Goal: Transaction & Acquisition: Download file/media

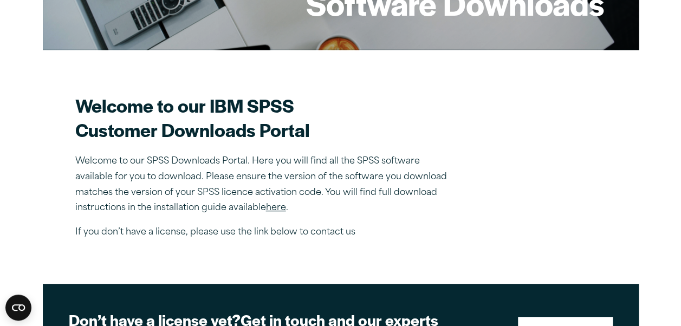
scroll to position [223, 0]
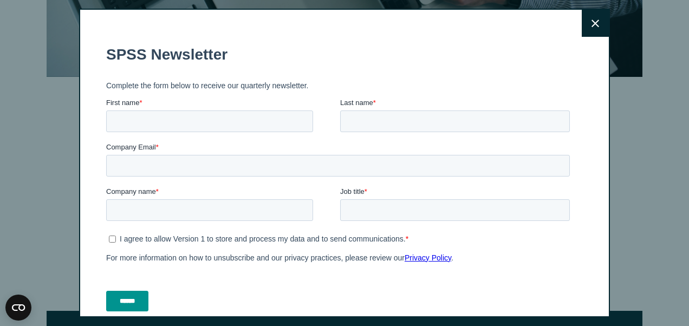
click at [585, 18] on button "Close" at bounding box center [594, 23] width 27 height 27
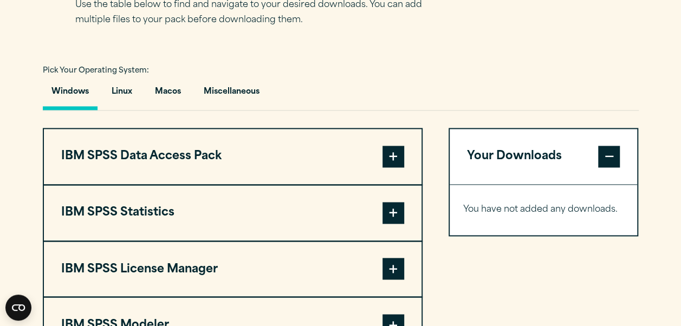
scroll to position [722, 0]
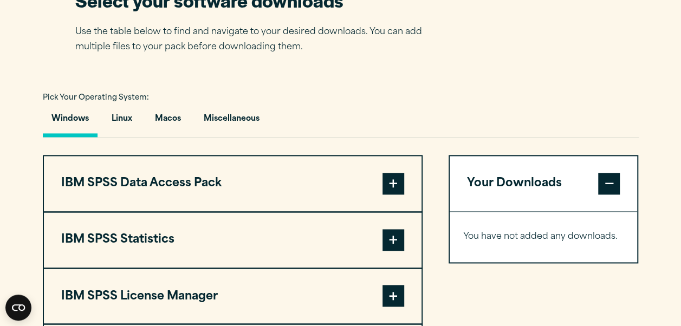
click at [67, 117] on button "Windows" at bounding box center [70, 121] width 55 height 31
click at [392, 236] on span at bounding box center [393, 240] width 22 height 22
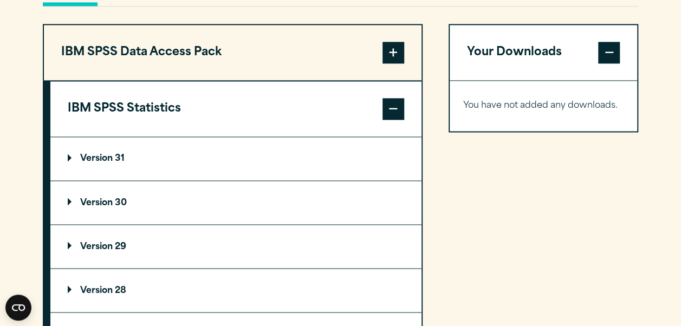
scroll to position [867, 0]
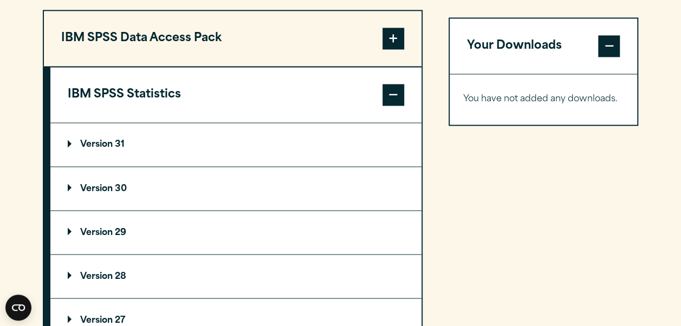
click at [278, 185] on summary "Version 30" at bounding box center [235, 188] width 371 height 43
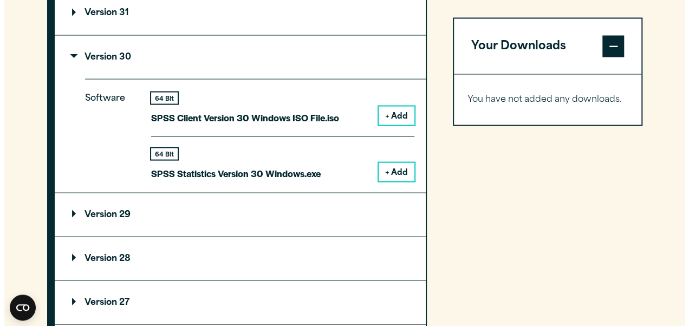
scroll to position [990, 0]
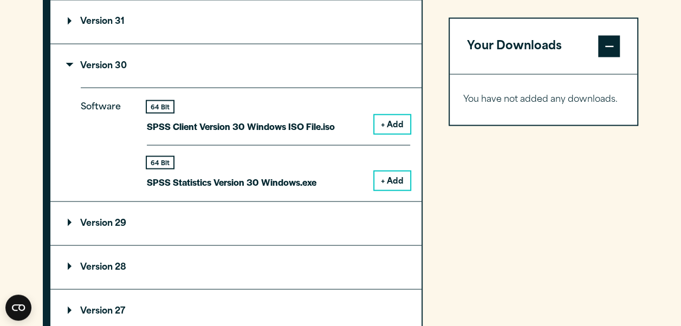
click at [394, 175] on button "+ Add" at bounding box center [392, 180] width 36 height 18
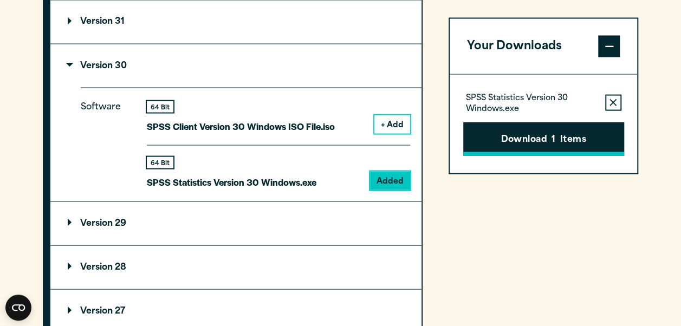
click at [525, 140] on button "Download 1 Items" at bounding box center [543, 139] width 161 height 34
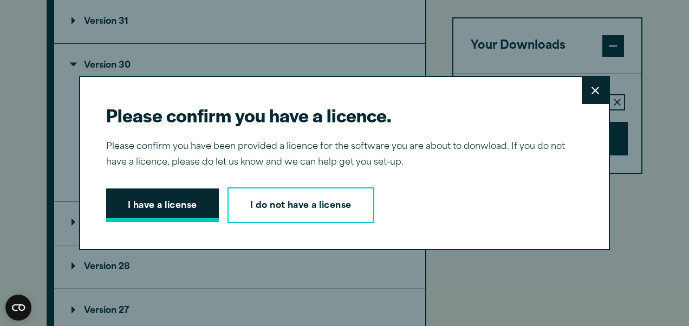
click at [171, 212] on button "I have a license" at bounding box center [162, 205] width 113 height 34
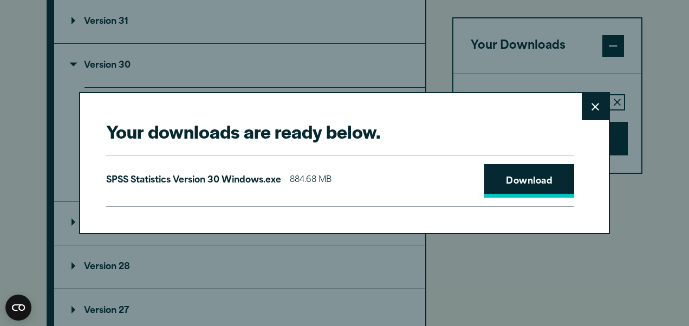
click at [526, 185] on link "Download" at bounding box center [529, 181] width 90 height 34
